Goal: Find specific page/section: Find specific page/section

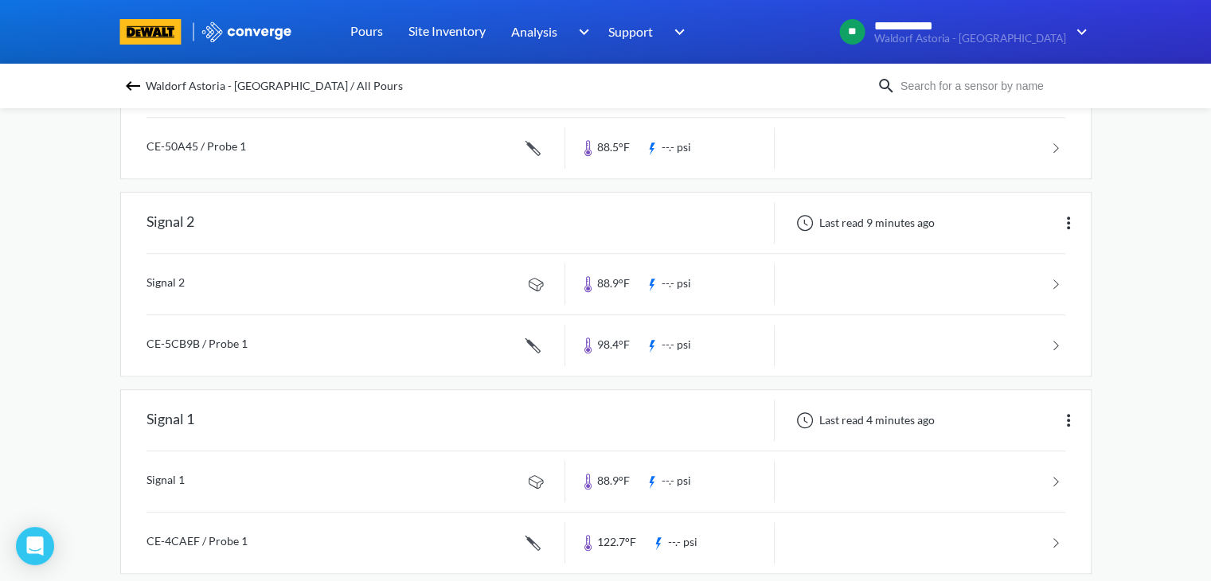
scroll to position [883, 0]
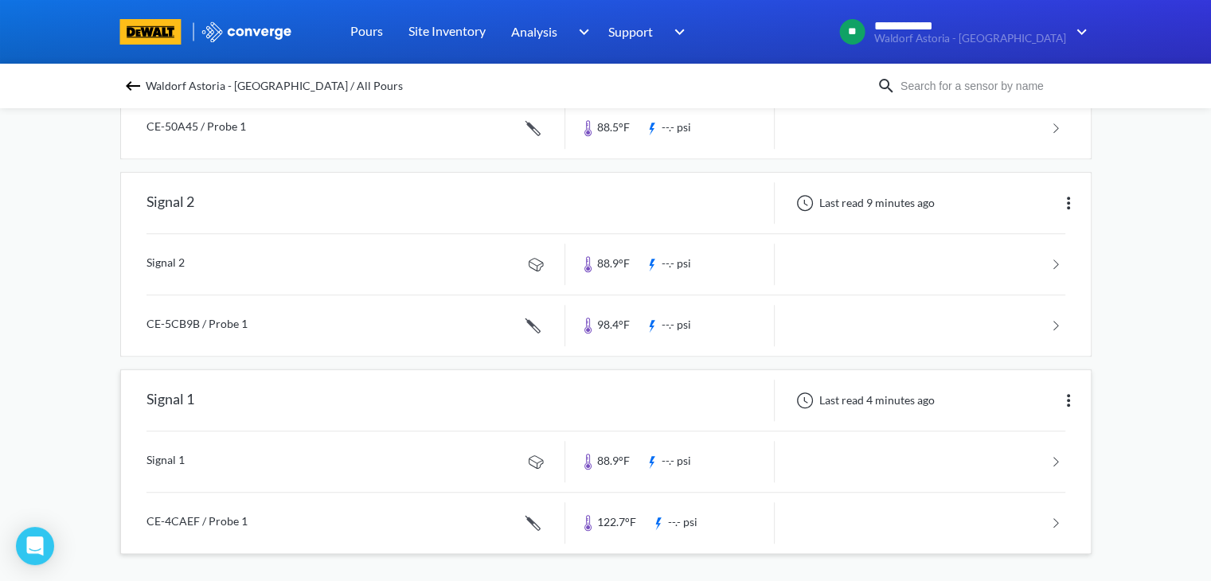
click at [538, 458] on link at bounding box center [606, 462] width 919 height 61
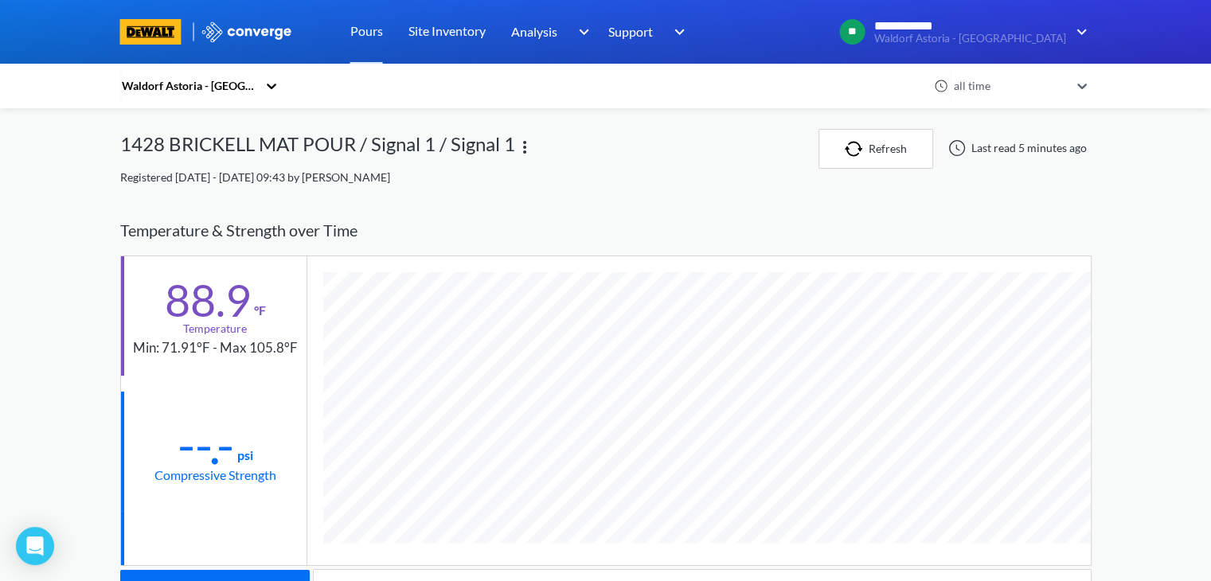
scroll to position [839, 972]
click at [870, 144] on button "Refresh" at bounding box center [876, 149] width 115 height 40
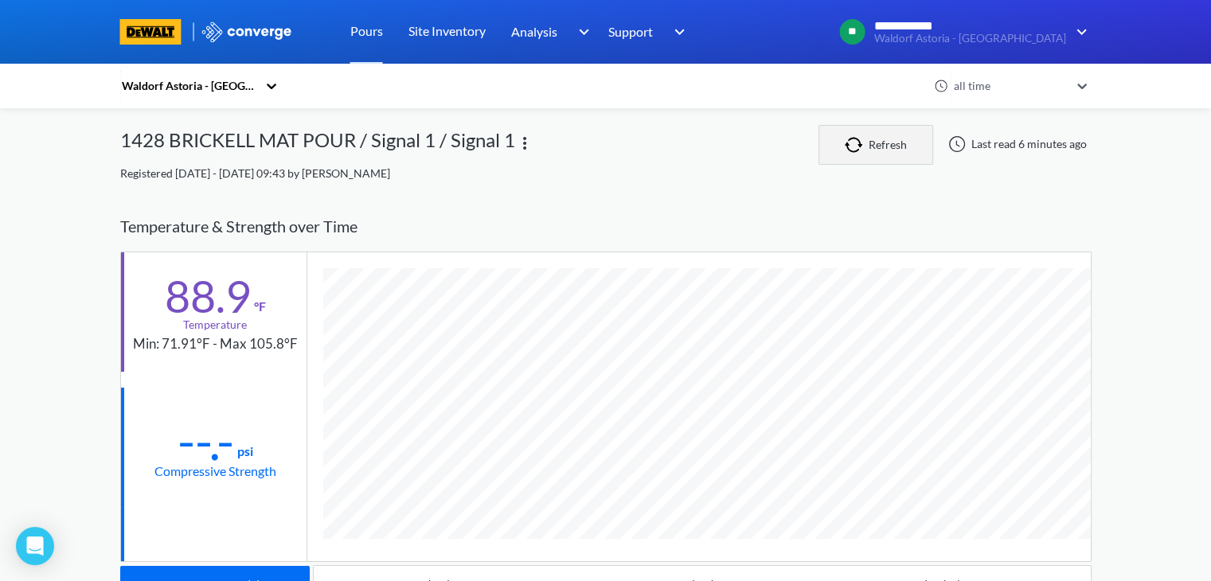
scroll to position [0, 0]
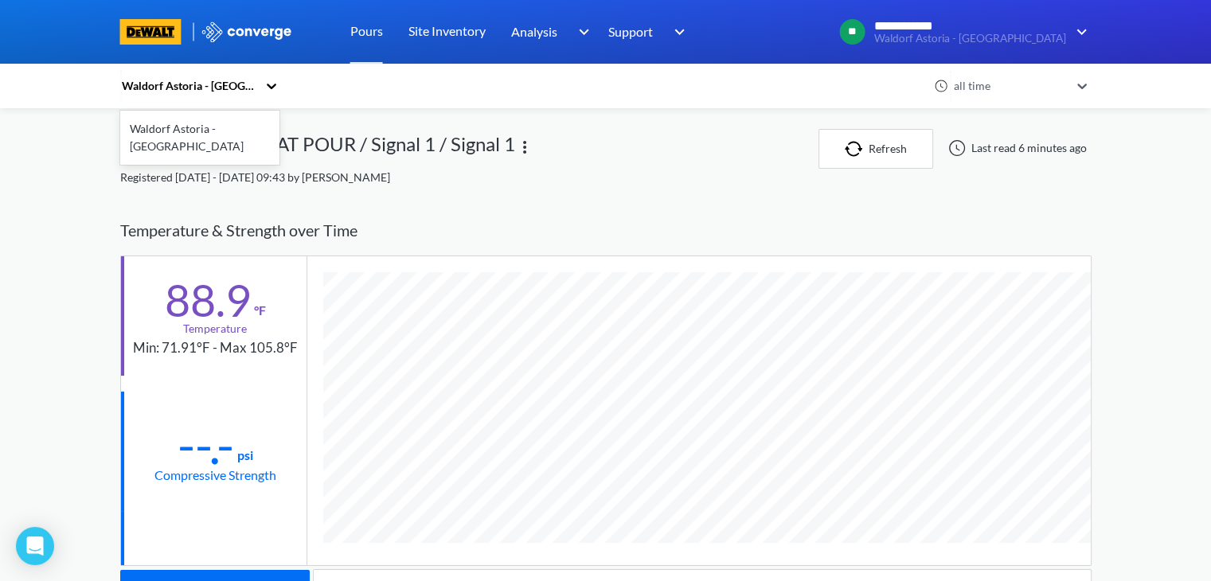
click at [272, 84] on icon at bounding box center [272, 86] width 16 height 16
drag, startPoint x: 610, startPoint y: 127, endPoint x: 601, endPoint y: 125, distance: 9.7
click at [609, 128] on div "1 result available. Select is focused ,type to refine list, press Down to open …" at bounding box center [606, 491] width 972 height 983
click at [366, 33] on link "Pours" at bounding box center [366, 32] width 33 height 64
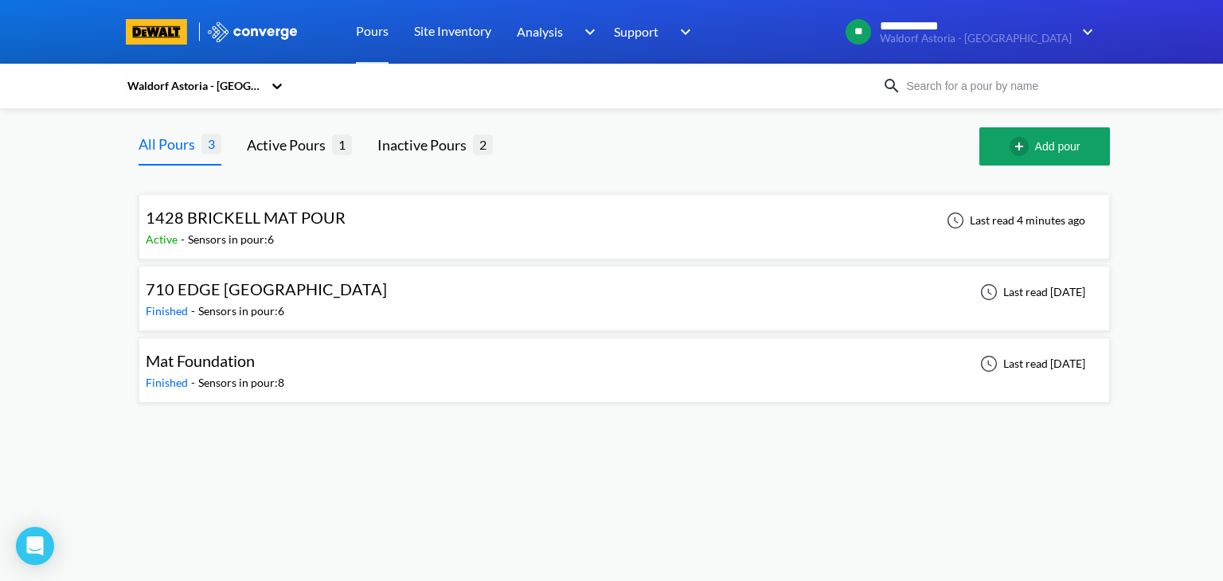
click at [281, 224] on span "1428 BRICKELL MAT POUR" at bounding box center [246, 217] width 200 height 19
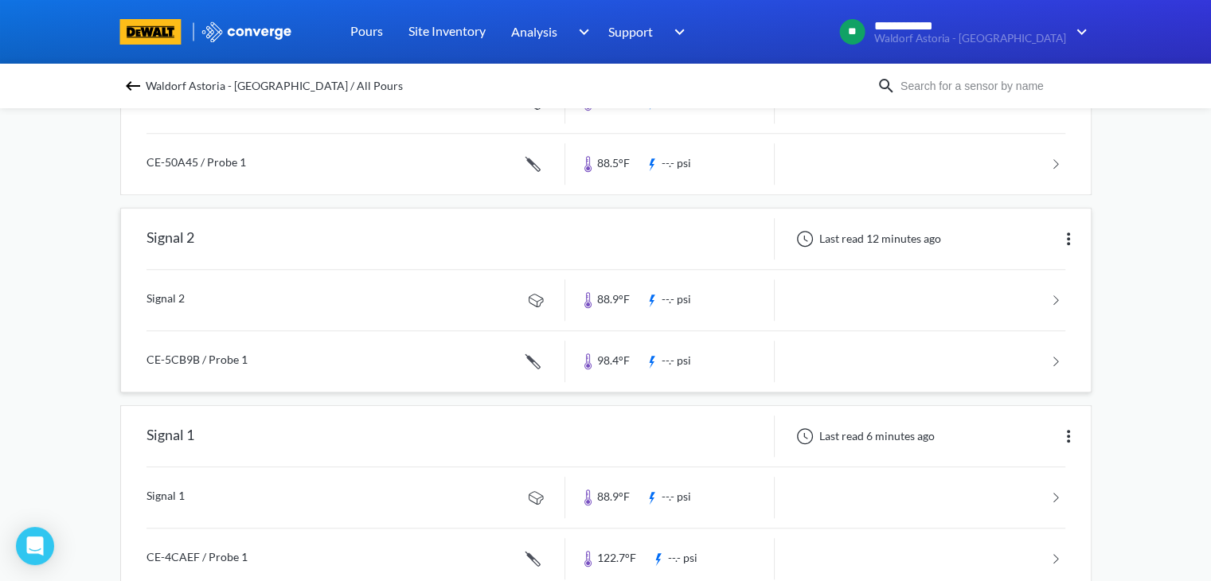
scroll to position [883, 0]
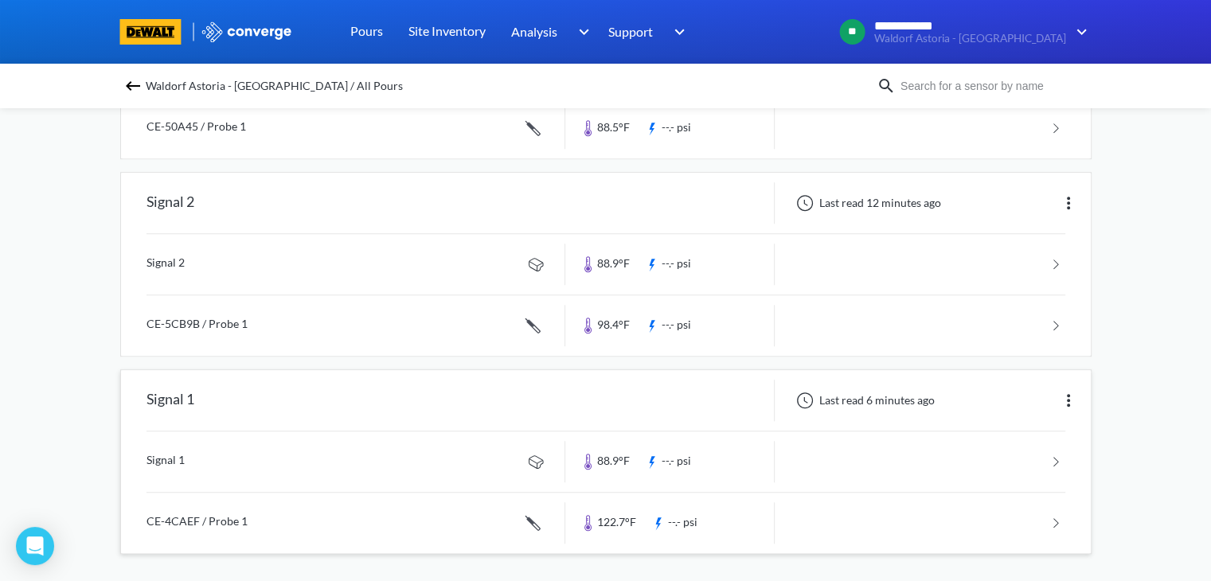
click at [532, 515] on link at bounding box center [606, 523] width 919 height 61
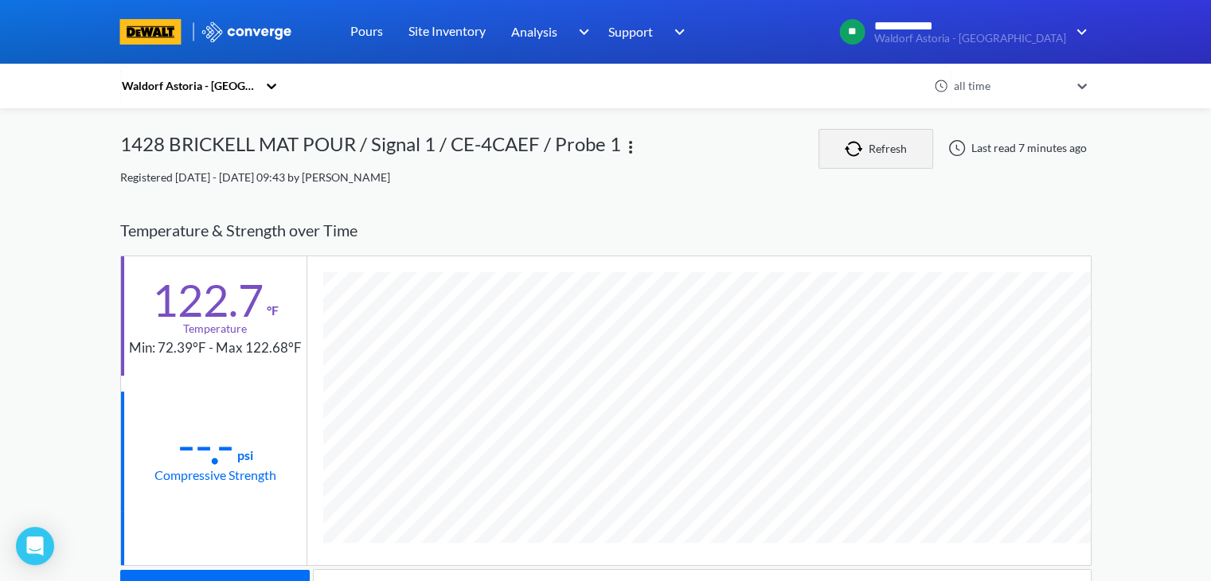
click at [867, 151] on img "button" at bounding box center [857, 149] width 24 height 16
click at [236, 87] on div "Waldorf Astoria - [GEOGRAPHIC_DATA]" at bounding box center [188, 86] width 137 height 18
click at [363, 36] on link "Pours" at bounding box center [366, 32] width 33 height 64
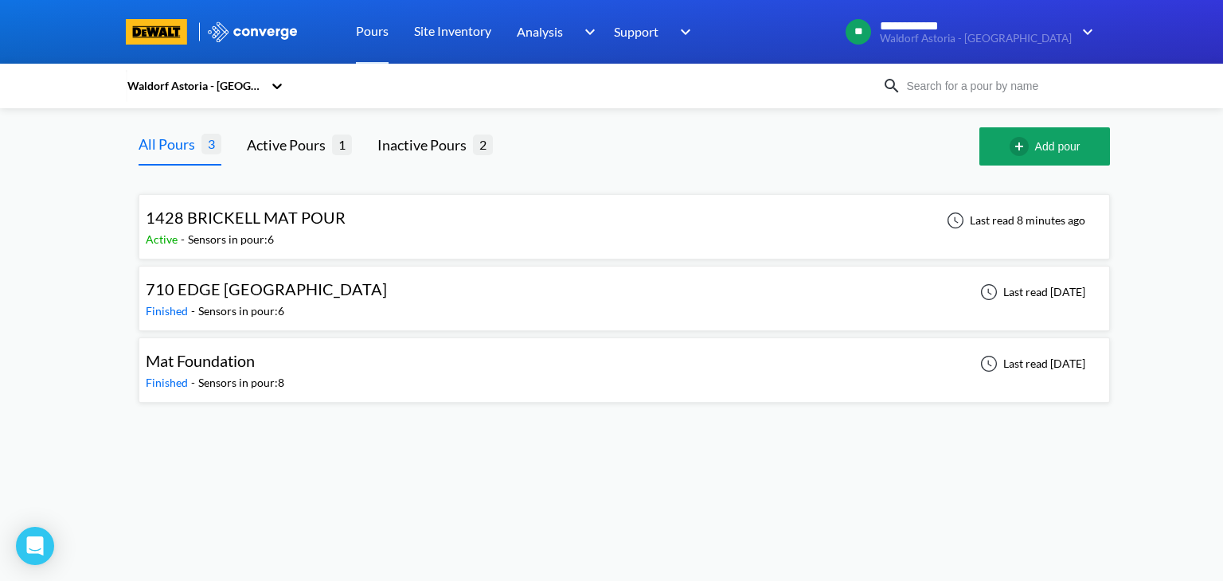
click at [239, 226] on div "1428 BRICKELL MAT POUR" at bounding box center [246, 217] width 200 height 25
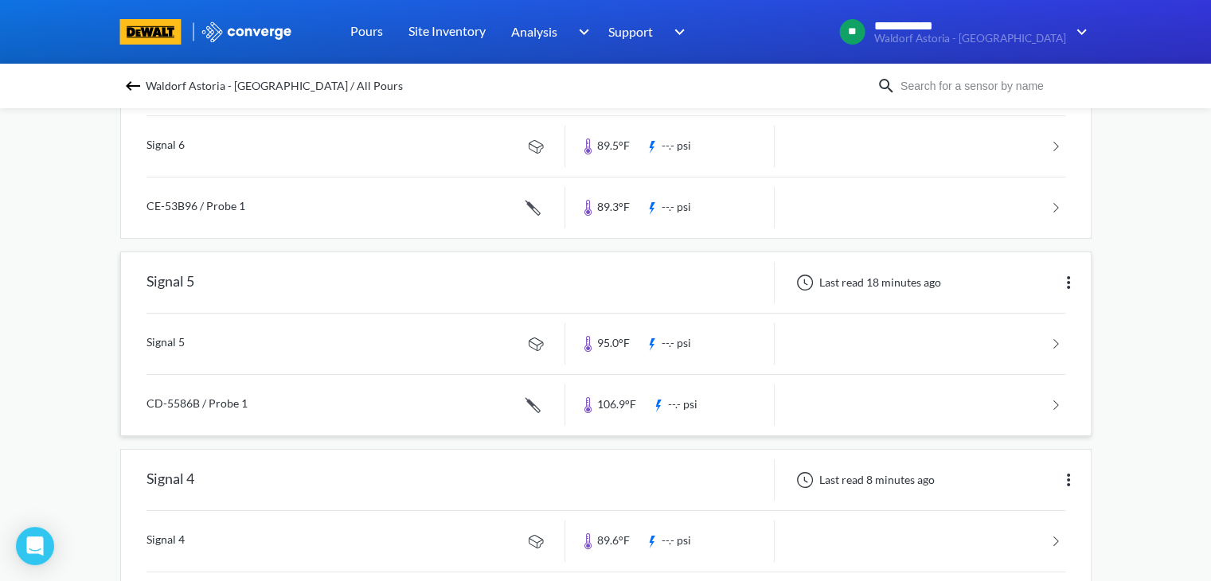
scroll to position [239, 0]
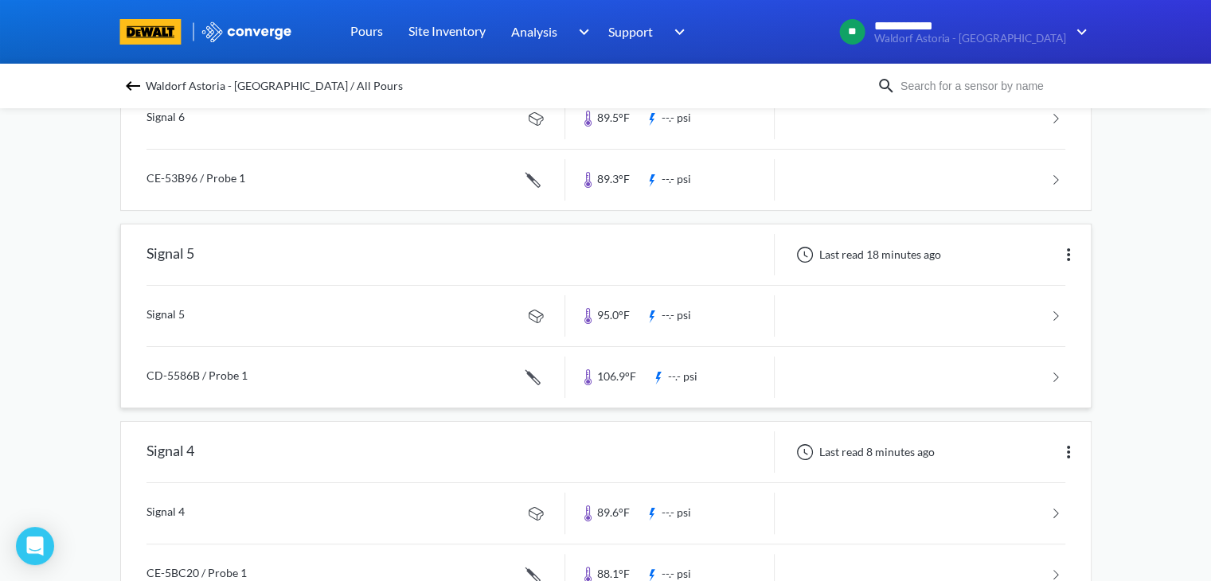
click at [534, 374] on link at bounding box center [606, 377] width 919 height 61
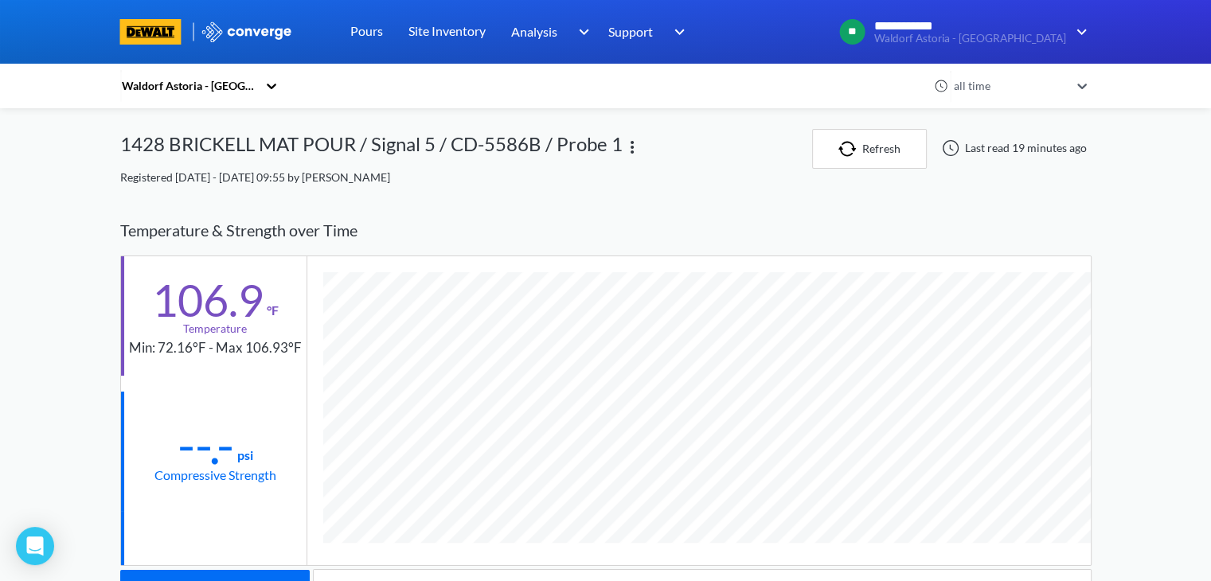
scroll to position [870, 972]
